Goal: Information Seeking & Learning: Learn about a topic

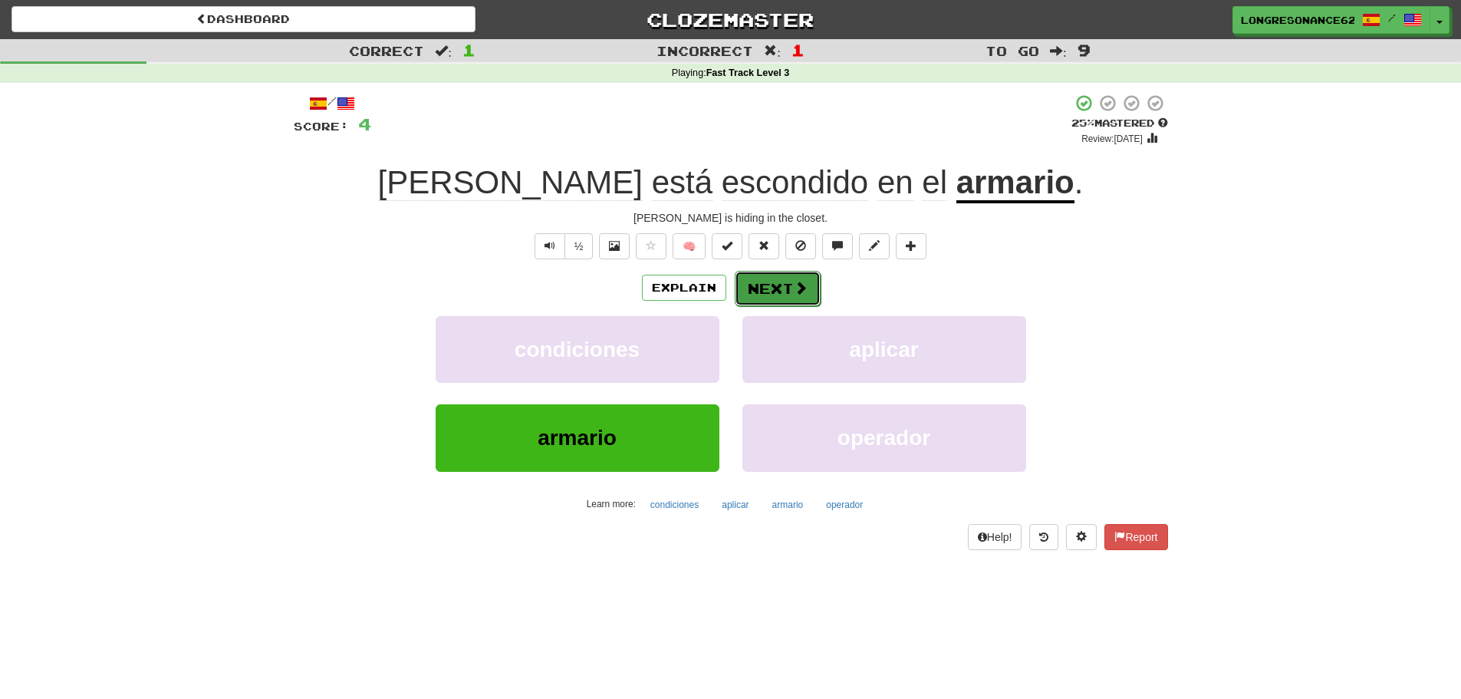
click at [777, 281] on button "Next" at bounding box center [778, 288] width 86 height 35
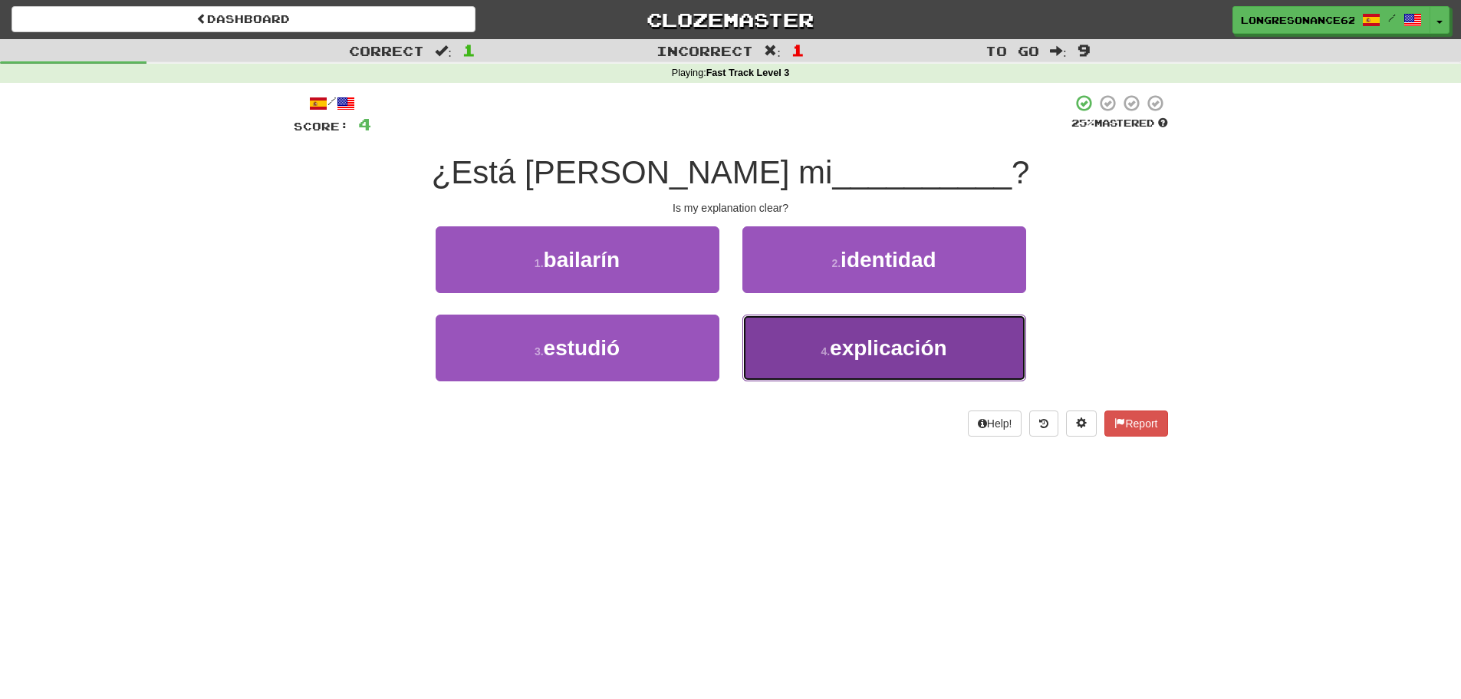
click at [823, 361] on button "4 . explicación" at bounding box center [885, 347] width 284 height 67
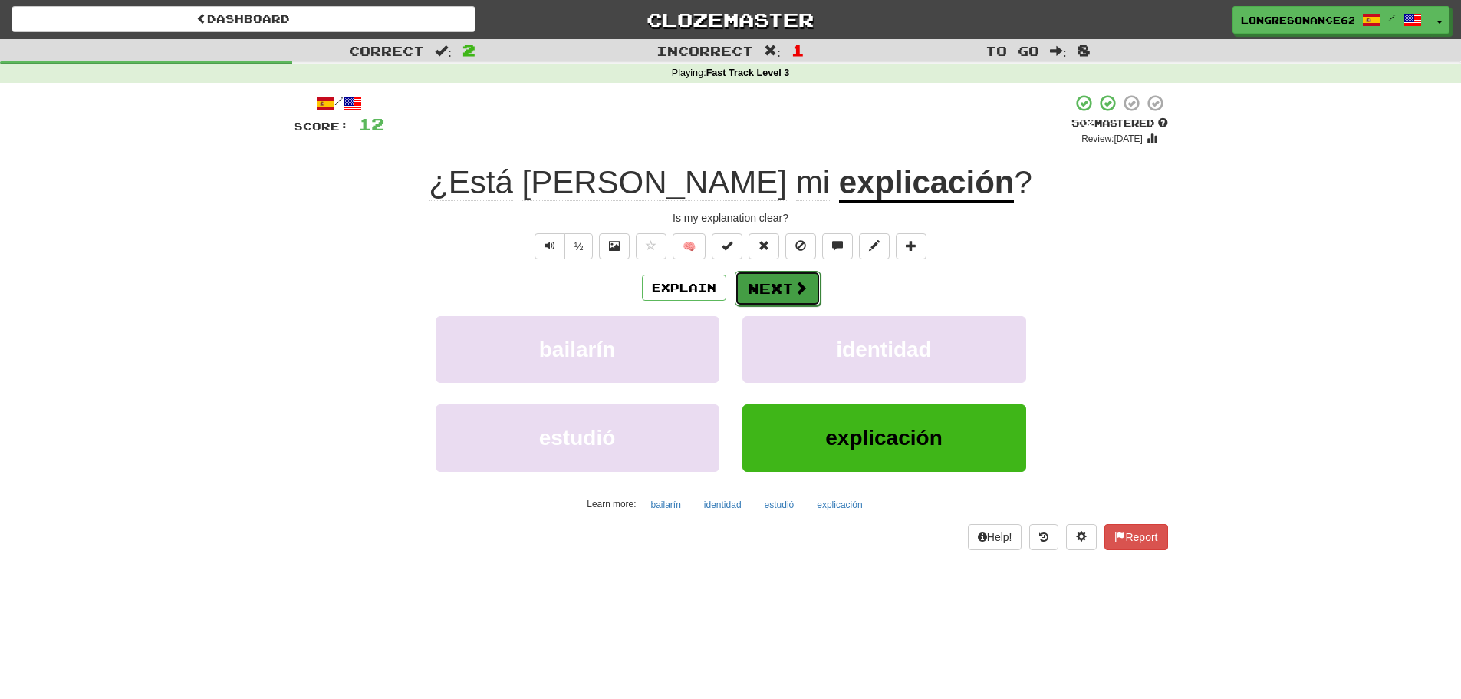
click at [805, 289] on span at bounding box center [801, 288] width 14 height 14
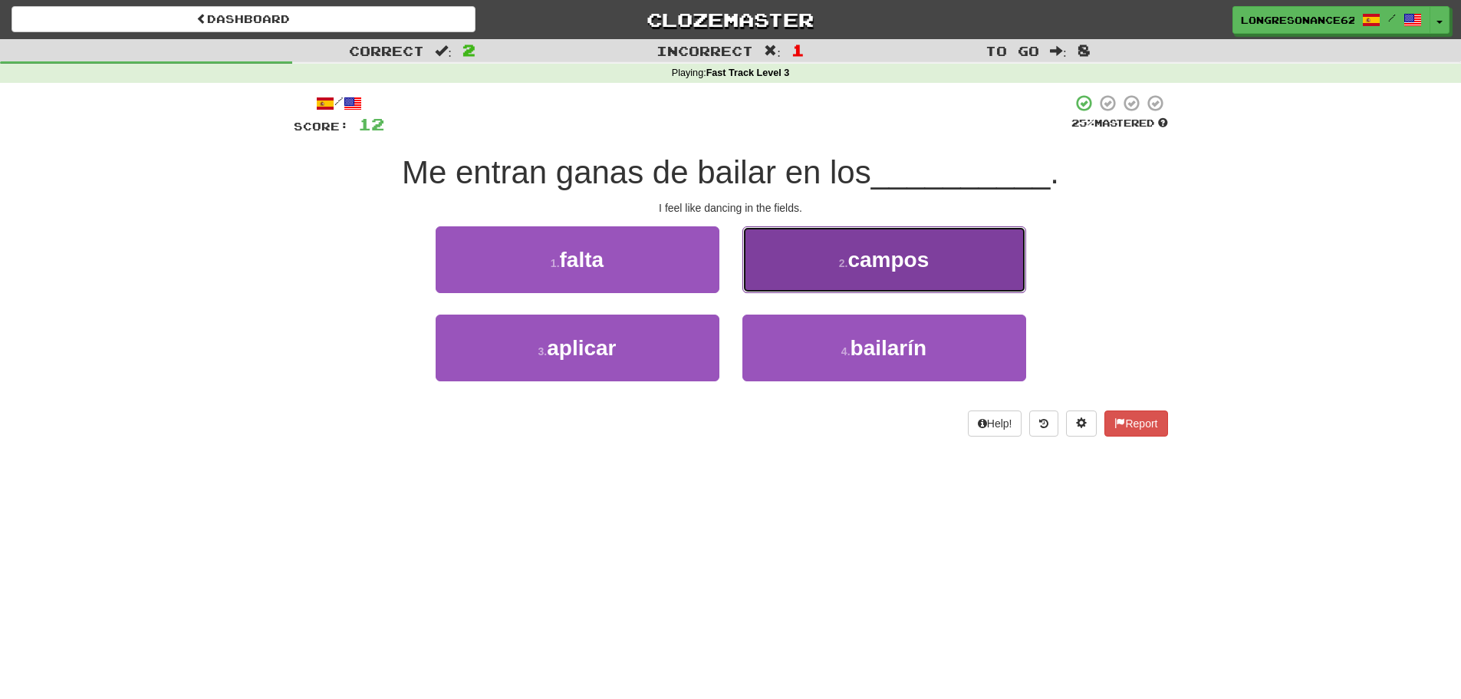
click at [848, 264] on small "2 ." at bounding box center [843, 263] width 9 height 12
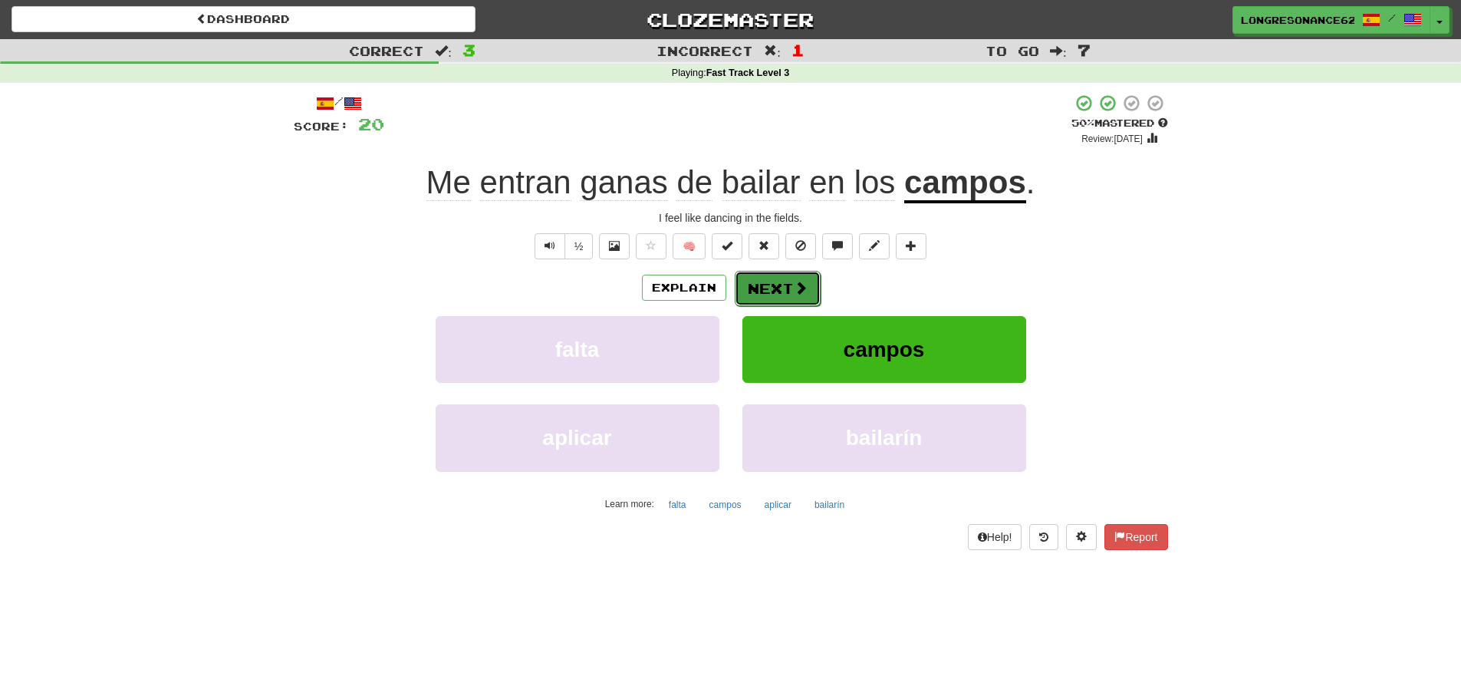
click at [769, 288] on button "Next" at bounding box center [778, 288] width 86 height 35
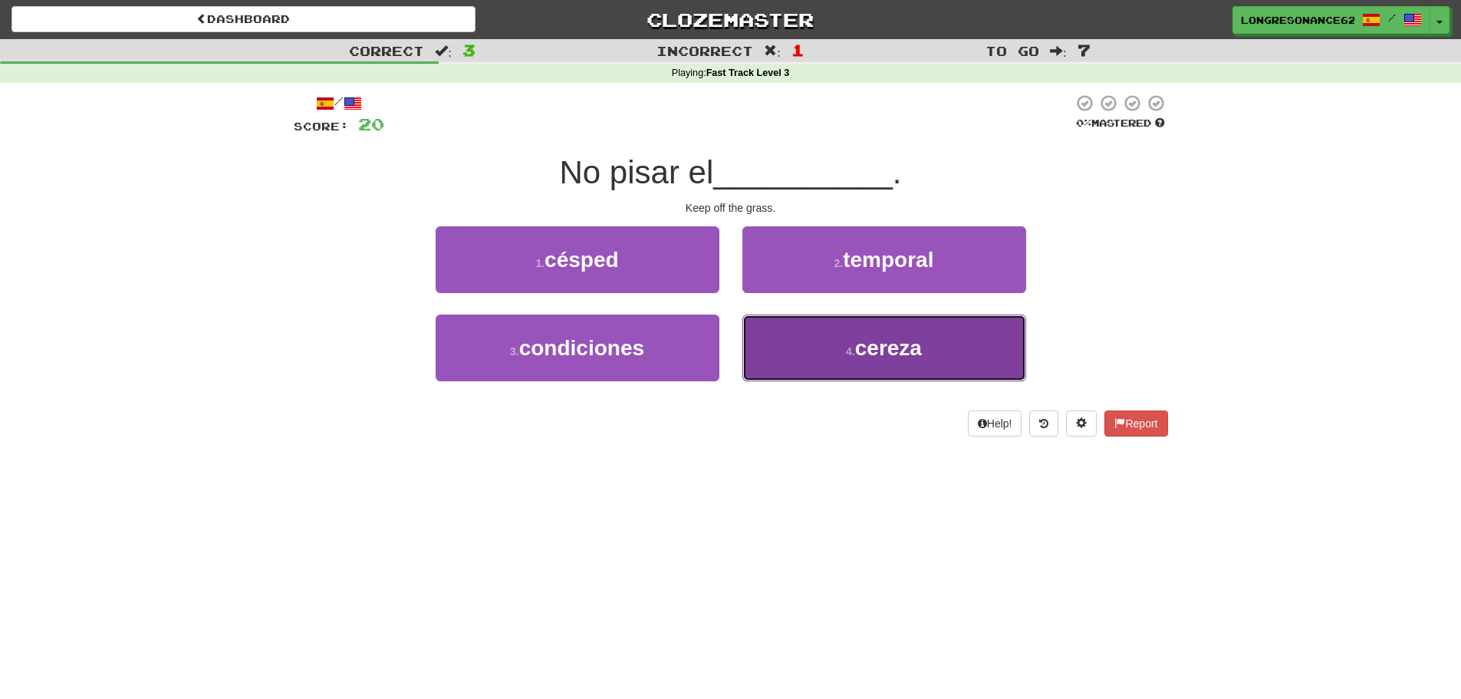
click at [858, 363] on button "4 . cereza" at bounding box center [885, 347] width 284 height 67
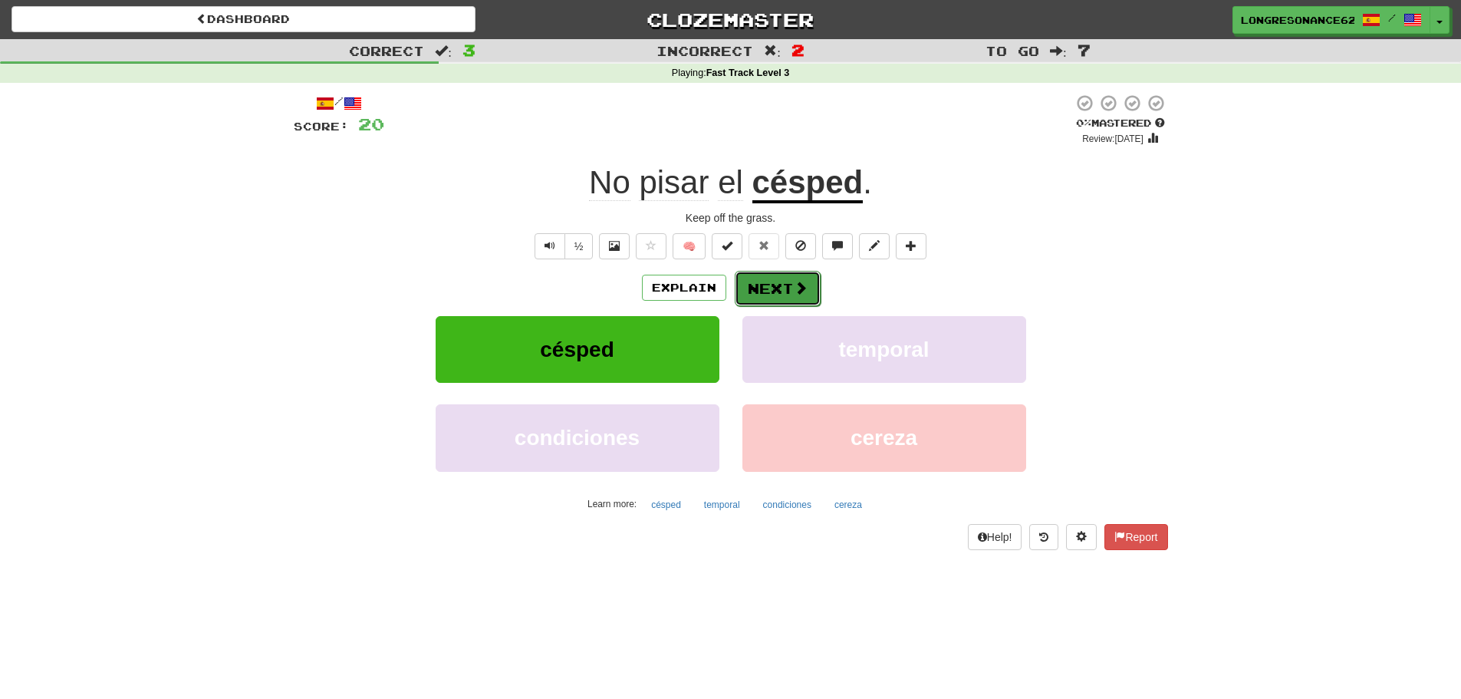
click at [805, 300] on button "Next" at bounding box center [778, 288] width 86 height 35
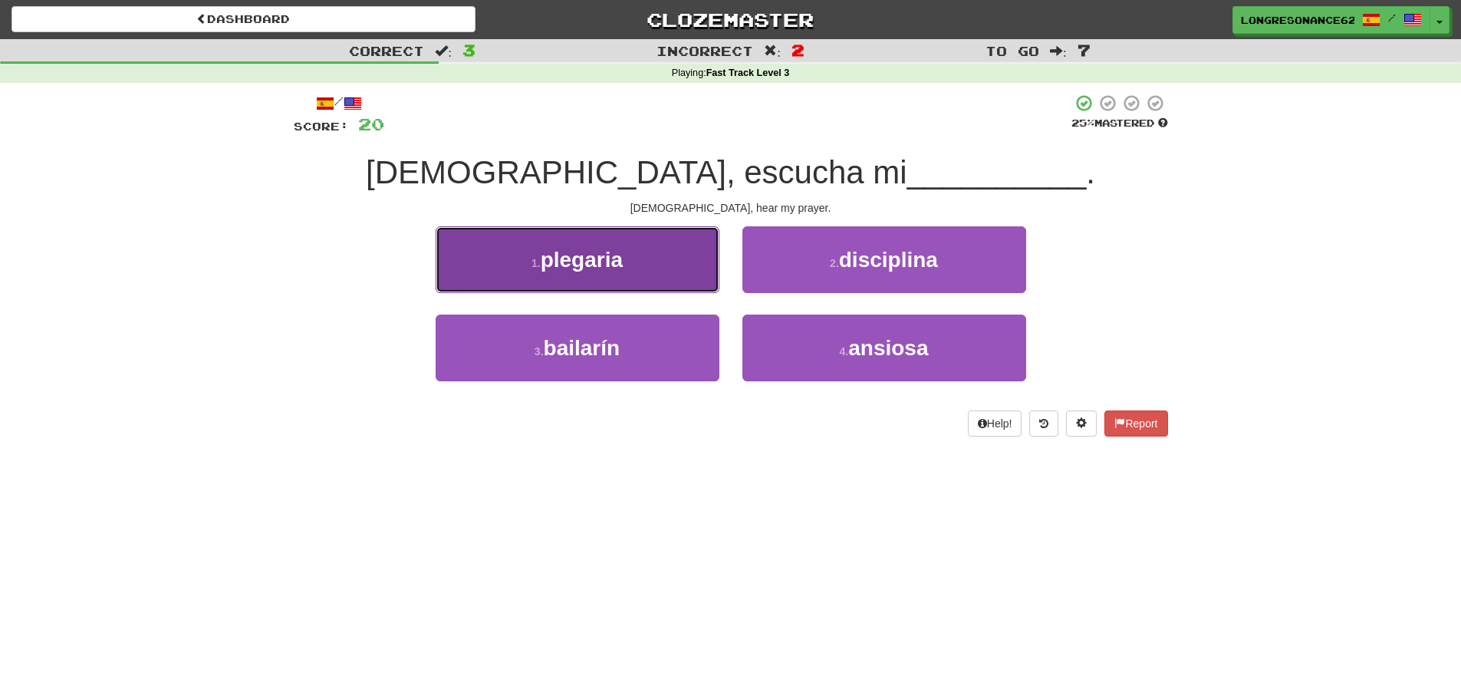
click at [608, 262] on span "plegaria" at bounding box center [582, 260] width 82 height 24
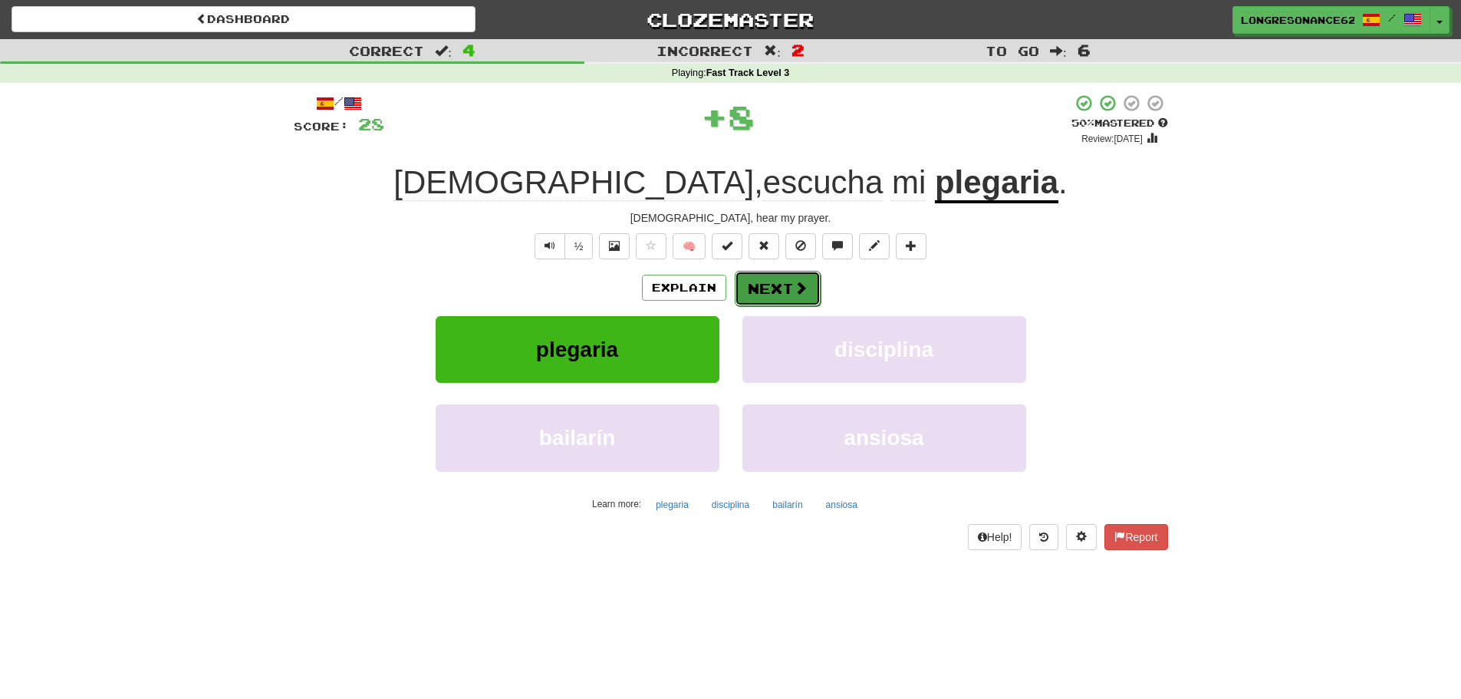
click at [744, 288] on button "Next" at bounding box center [778, 288] width 86 height 35
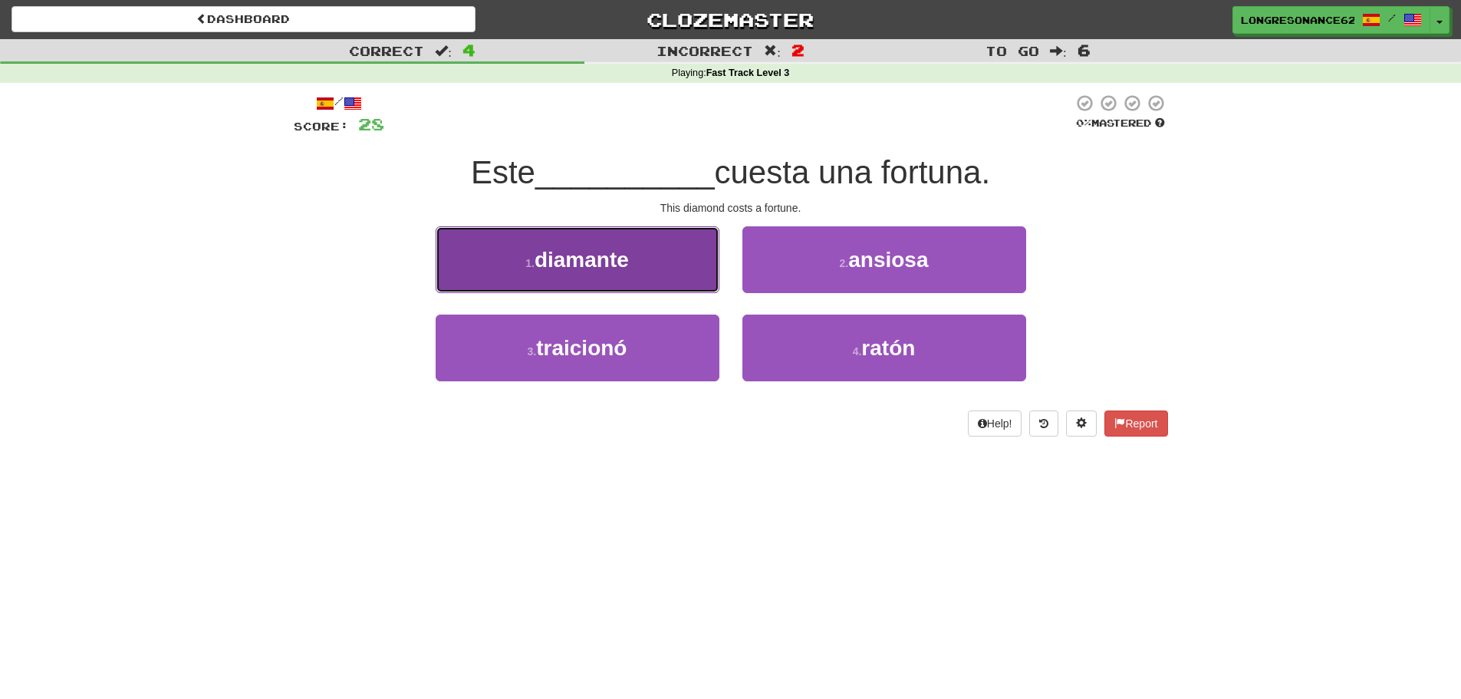
click at [574, 267] on span "diamante" at bounding box center [582, 260] width 94 height 24
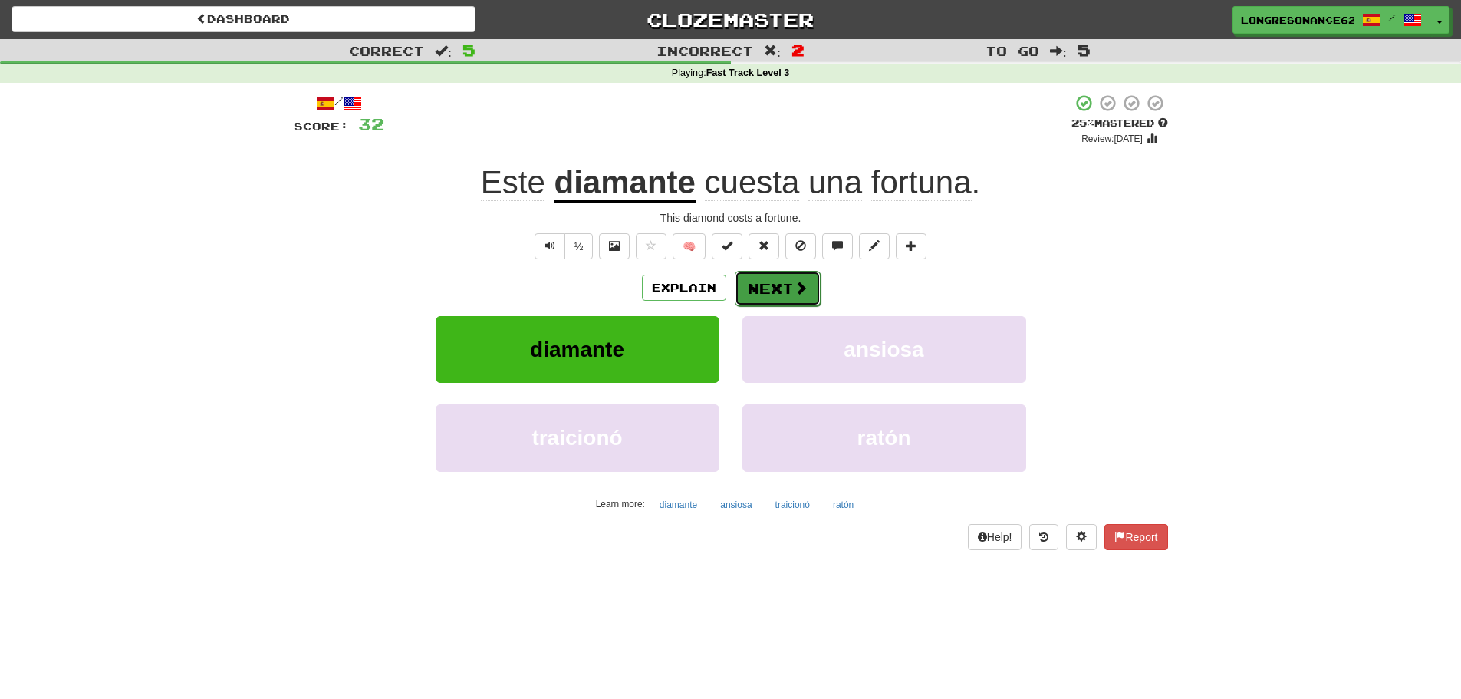
click at [766, 291] on button "Next" at bounding box center [778, 288] width 86 height 35
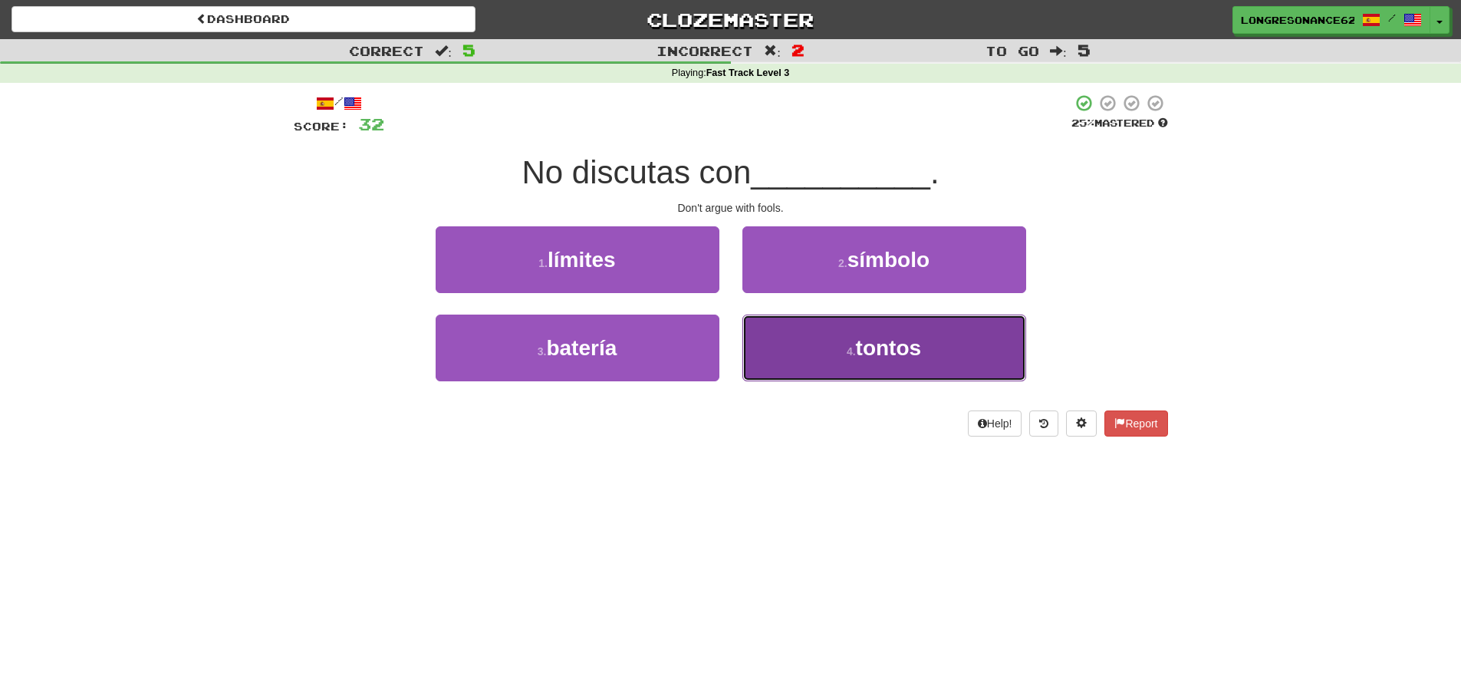
click at [815, 373] on button "4 . [GEOGRAPHIC_DATA]" at bounding box center [885, 347] width 284 height 67
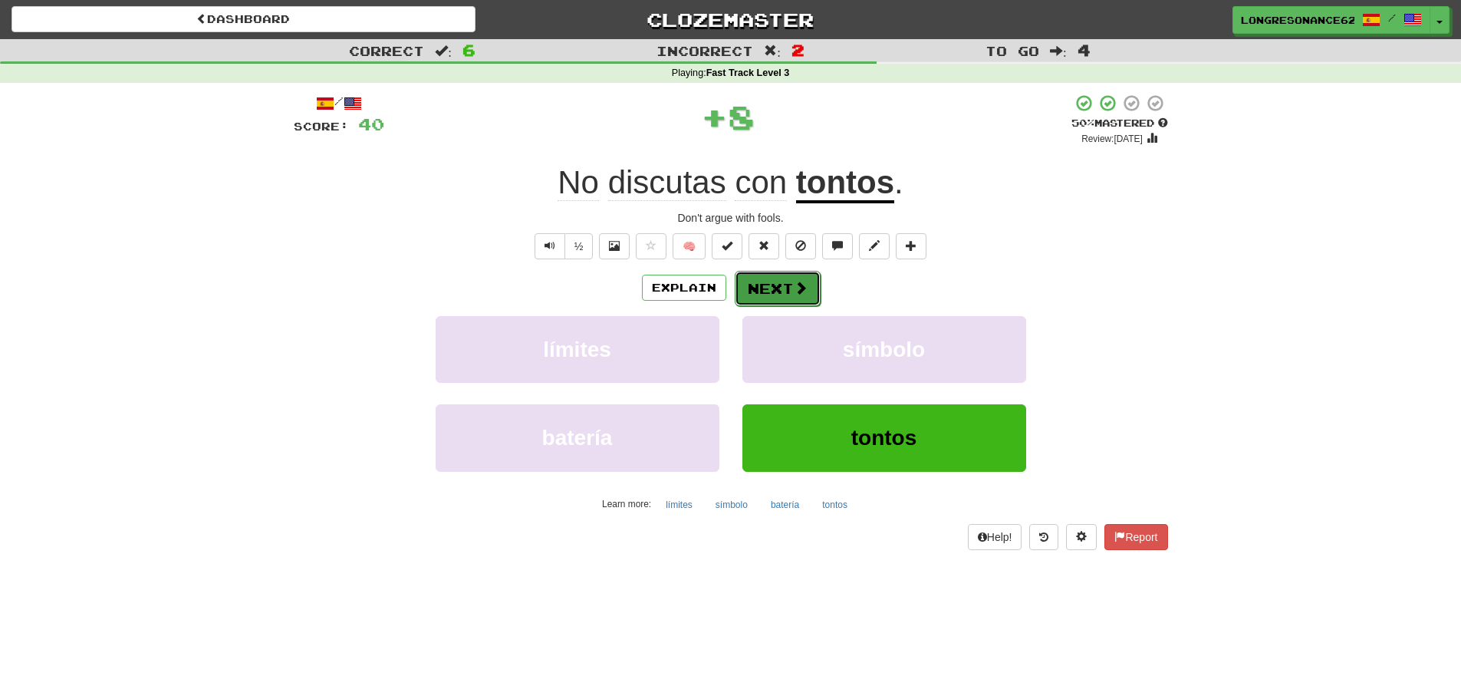
click at [779, 294] on button "Next" at bounding box center [778, 288] width 86 height 35
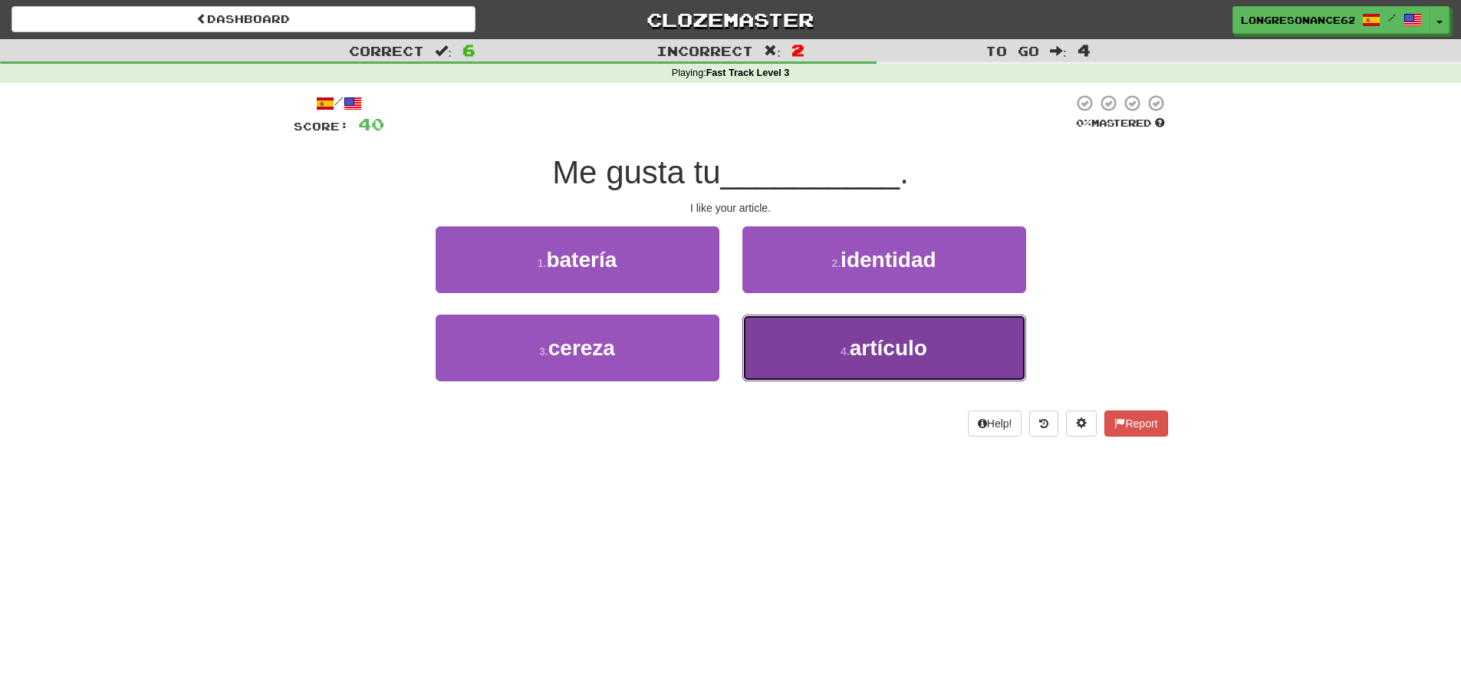
click at [801, 341] on button "4 . artículo" at bounding box center [885, 347] width 284 height 67
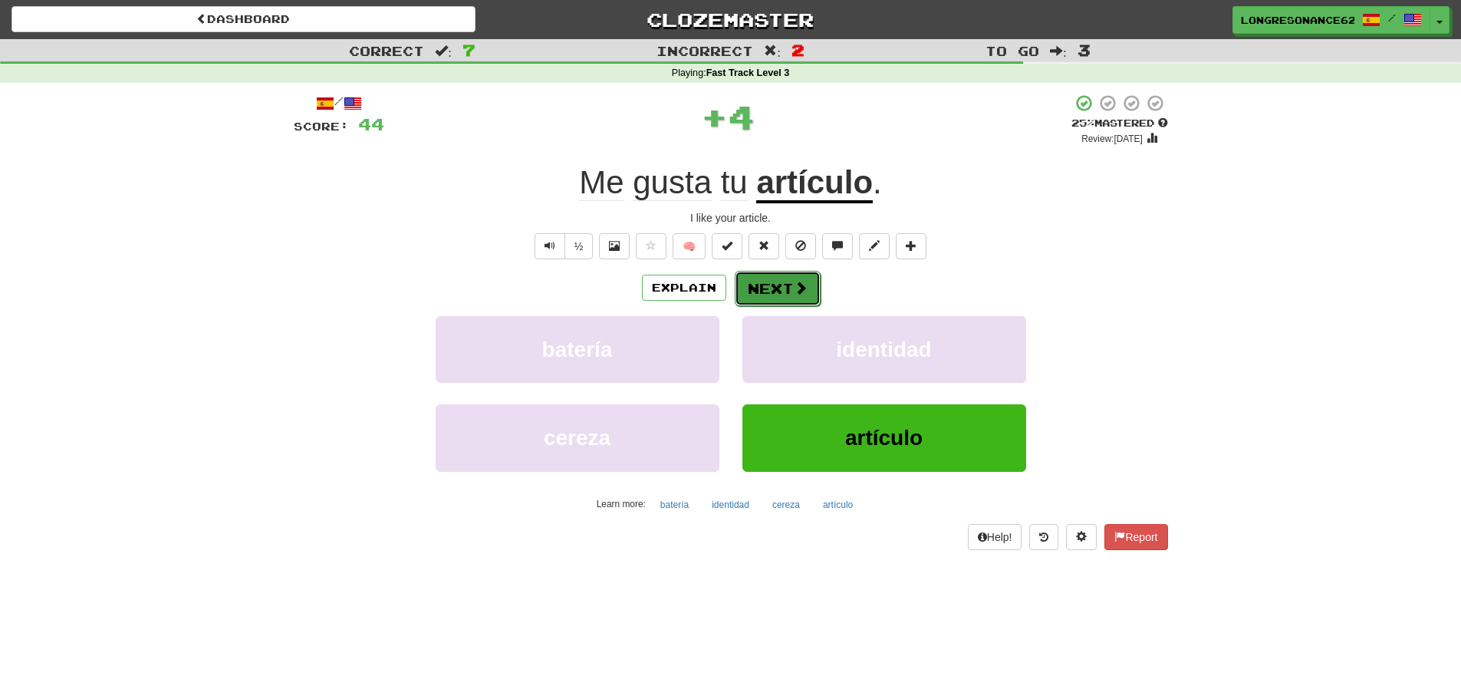
click at [780, 293] on button "Next" at bounding box center [778, 288] width 86 height 35
